Goal: Task Accomplishment & Management: Complete application form

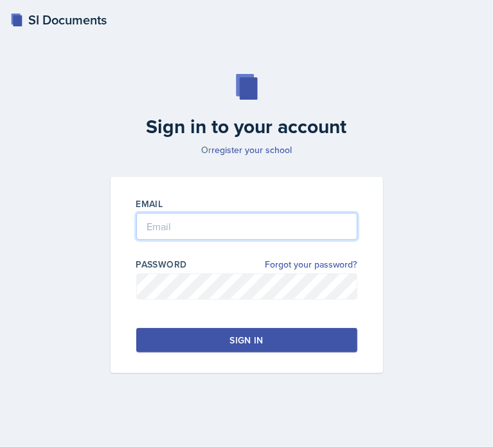
type input "[EMAIL_ADDRESS][DOMAIN_NAME]"
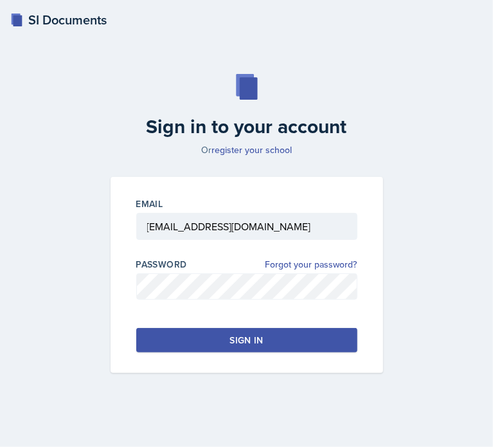
click at [307, 344] on button "Sign in" at bounding box center [246, 340] width 221 height 24
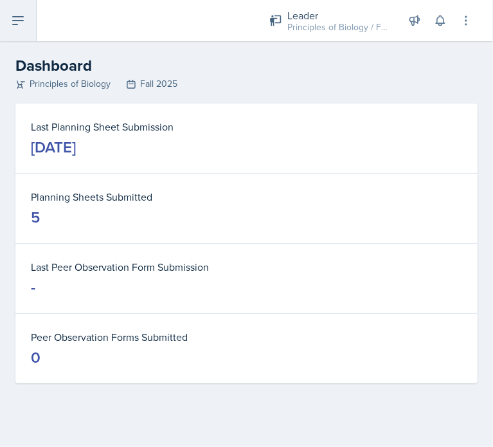
click at [16, 23] on icon at bounding box center [17, 20] width 15 height 15
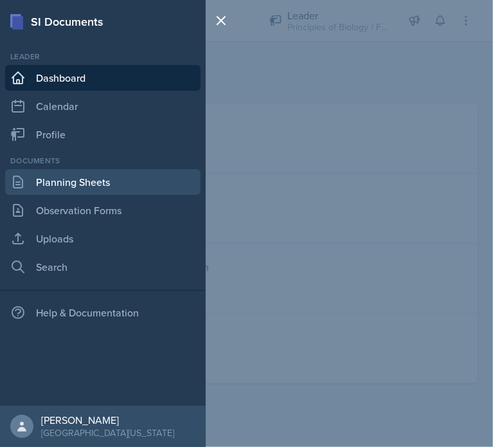
click at [85, 181] on link "Planning Sheets" at bounding box center [102, 182] width 195 height 26
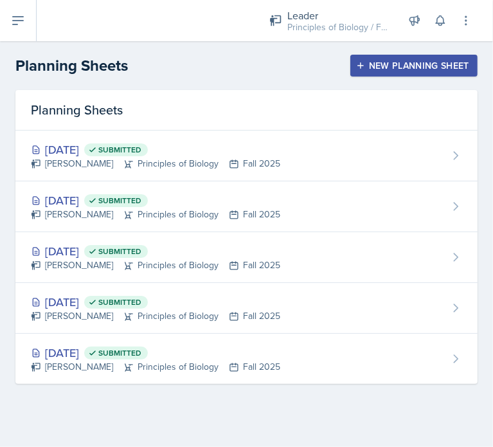
click at [383, 66] on div "New Planning Sheet" at bounding box center [414, 65] width 111 height 10
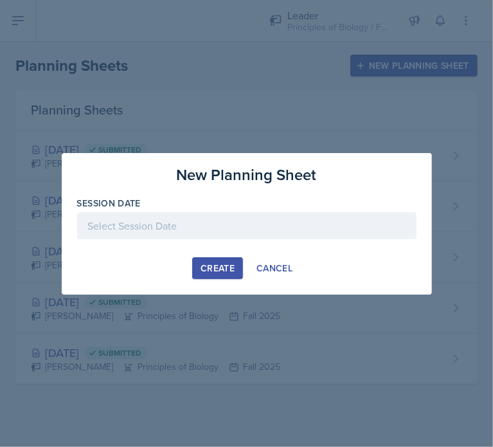
click at [210, 231] on div at bounding box center [246, 225] width 339 height 27
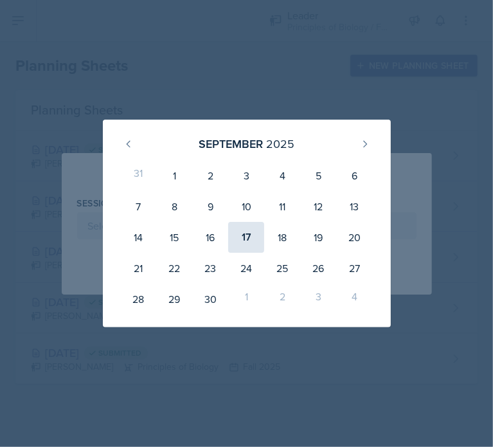
click at [247, 237] on div "17" at bounding box center [246, 237] width 36 height 31
type input "[DATE]"
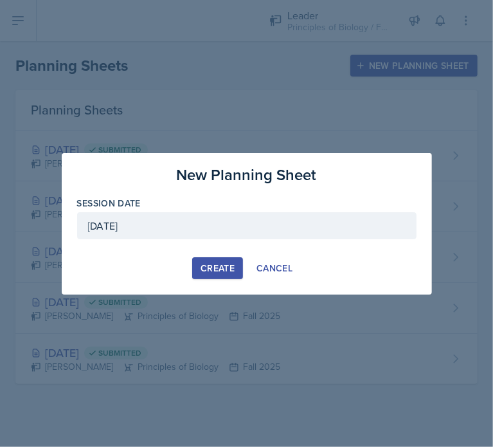
click at [213, 267] on div "Create" at bounding box center [218, 268] width 34 height 10
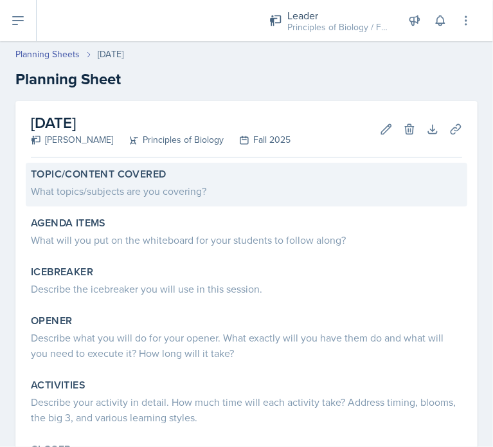
click at [215, 194] on div "What topics/subjects are you covering?" at bounding box center [246, 190] width 431 height 15
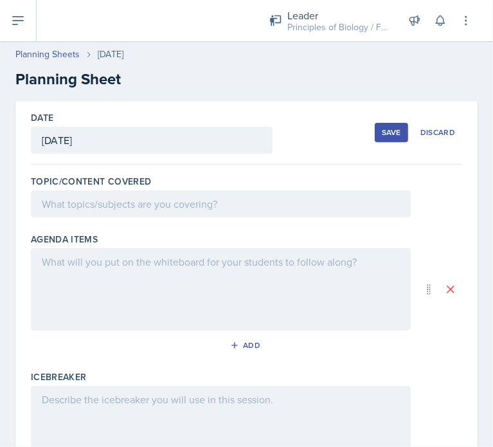
click at [158, 202] on div at bounding box center [221, 203] width 380 height 27
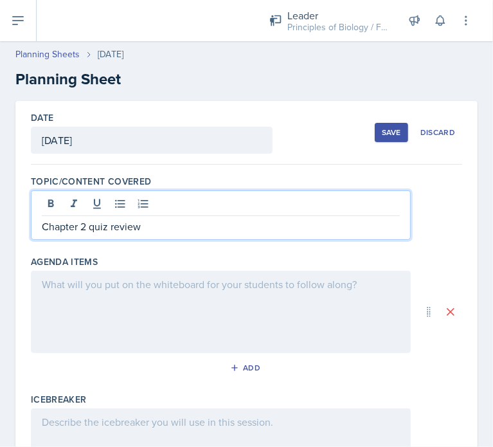
click at [152, 290] on div at bounding box center [221, 312] width 380 height 82
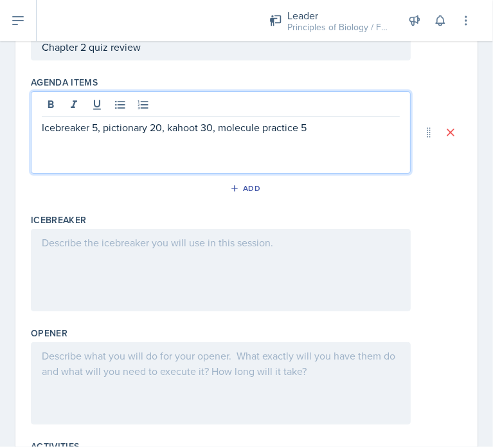
click at [126, 259] on div at bounding box center [221, 270] width 380 height 82
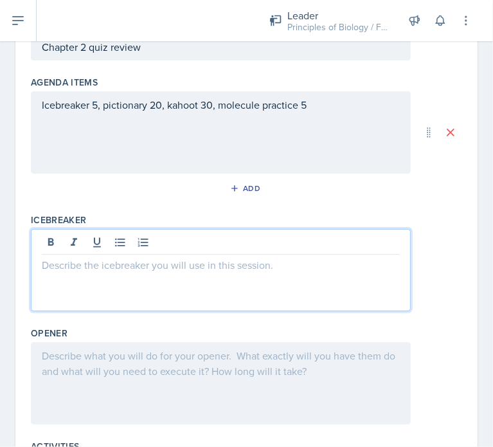
scroll to position [179, 0]
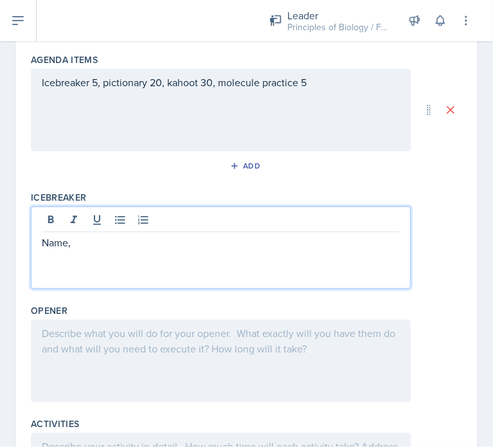
click at [111, 244] on p "Name," at bounding box center [221, 242] width 358 height 15
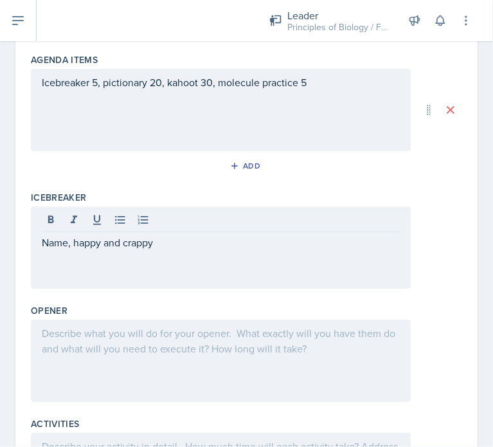
click at [84, 359] on div at bounding box center [221, 360] width 380 height 82
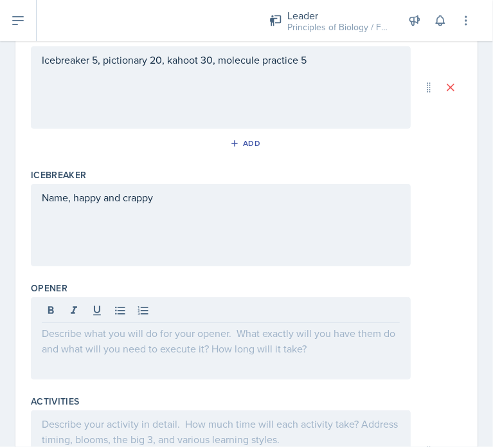
click at [117, 339] on div at bounding box center [221, 338] width 380 height 82
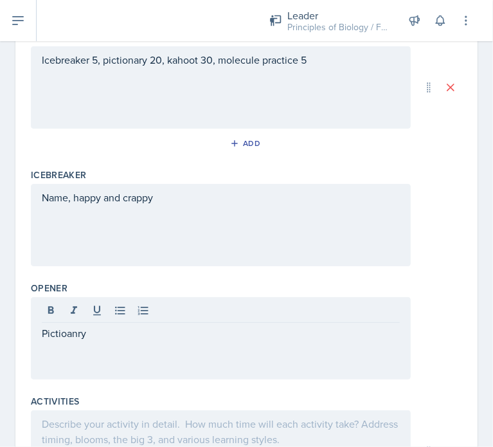
click at [68, 430] on div at bounding box center [221, 451] width 380 height 82
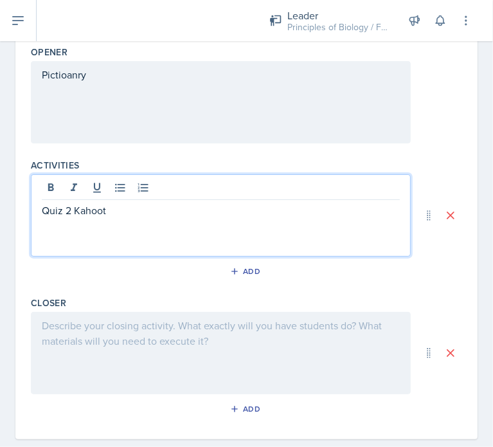
scroll to position [459, 0]
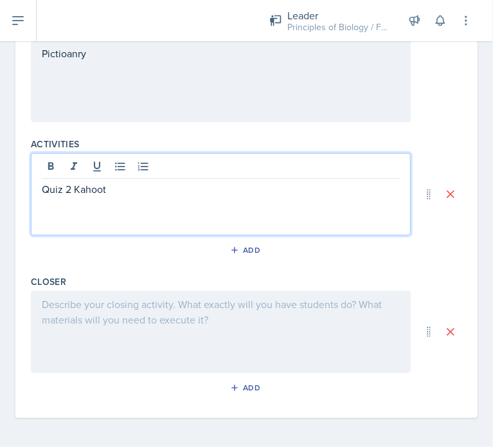
click at [98, 327] on div at bounding box center [221, 331] width 380 height 82
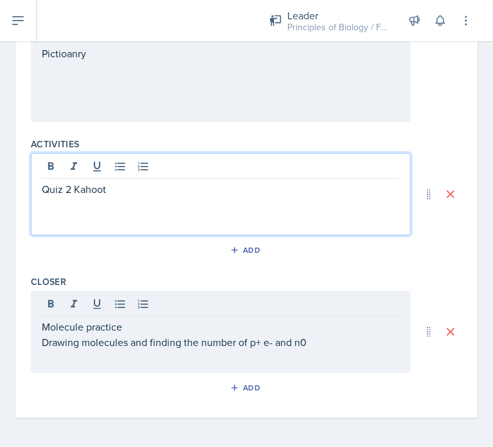
click at [141, 163] on div "Quiz 2 Kahoot" at bounding box center [221, 194] width 380 height 82
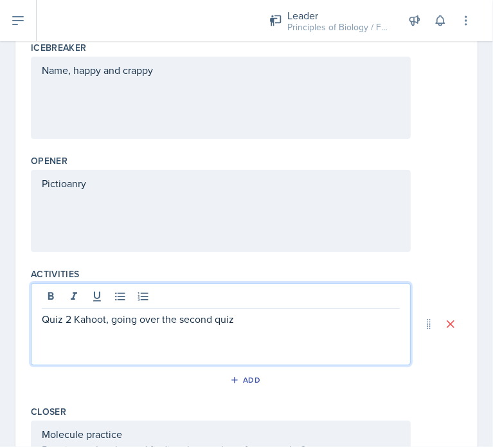
scroll to position [352, 0]
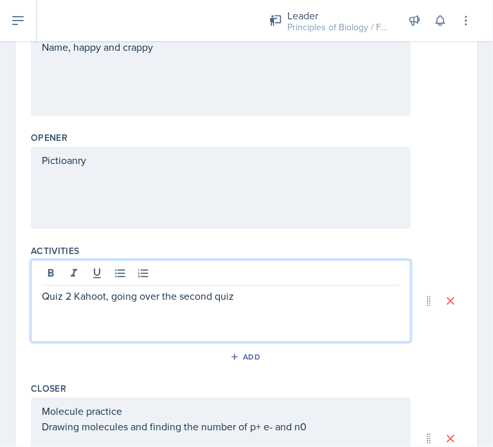
click at [118, 168] on p "Pictioanry" at bounding box center [221, 159] width 358 height 15
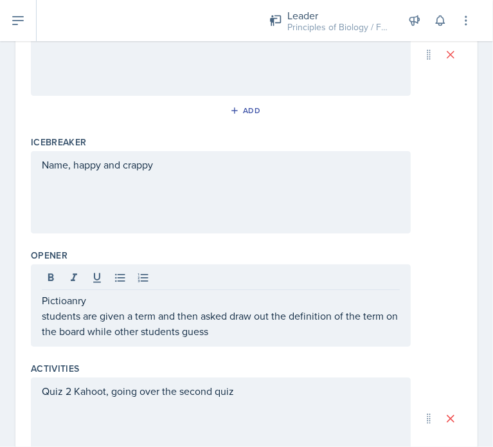
click at [116, 187] on div "Name, happy and crappy" at bounding box center [221, 192] width 380 height 82
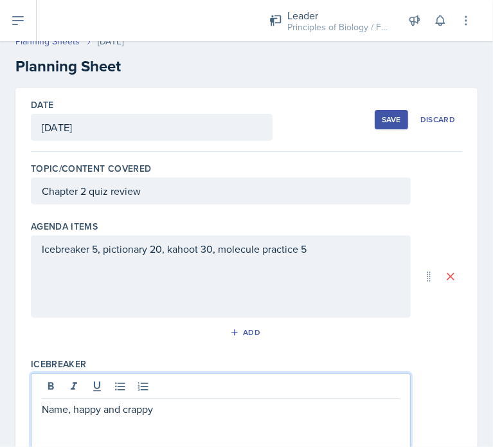
scroll to position [0, 0]
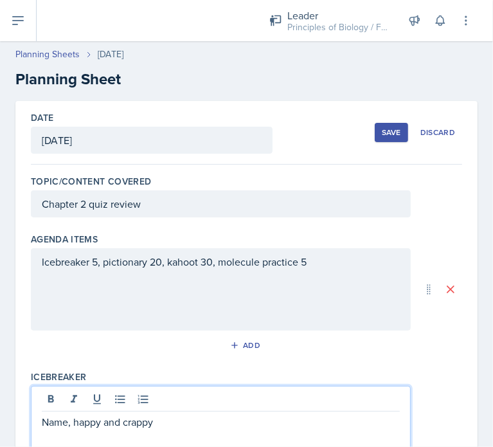
click at [382, 129] on div "Save" at bounding box center [391, 132] width 19 height 10
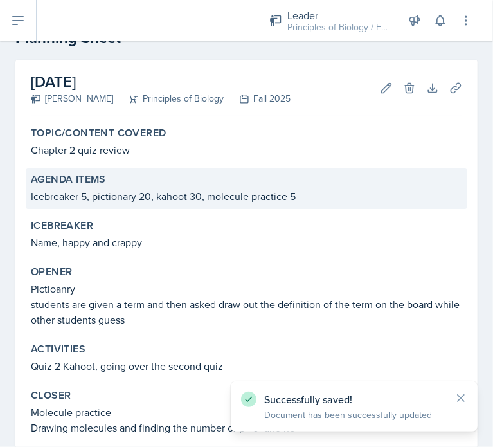
scroll to position [118, 0]
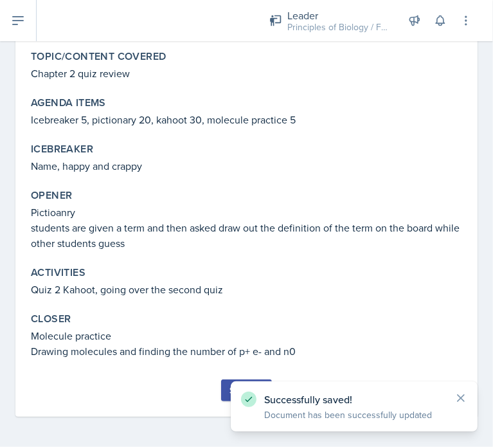
click at [229, 390] on div "Submit" at bounding box center [246, 390] width 34 height 10
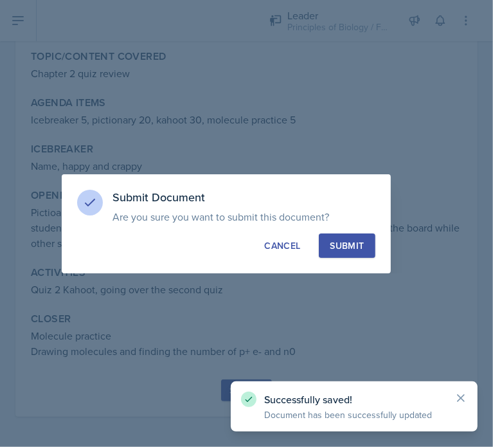
click at [363, 244] on div "Submit" at bounding box center [347, 245] width 34 height 13
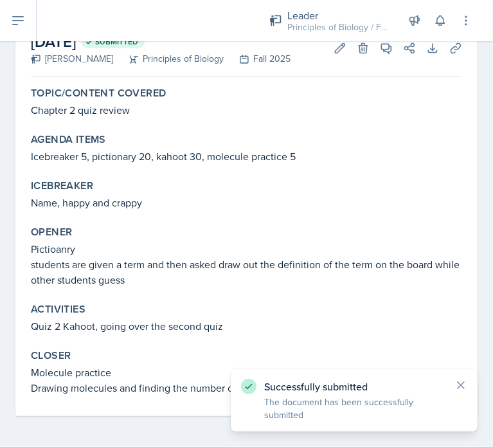
scroll to position [80, 0]
